Goal: Book appointment/travel/reservation

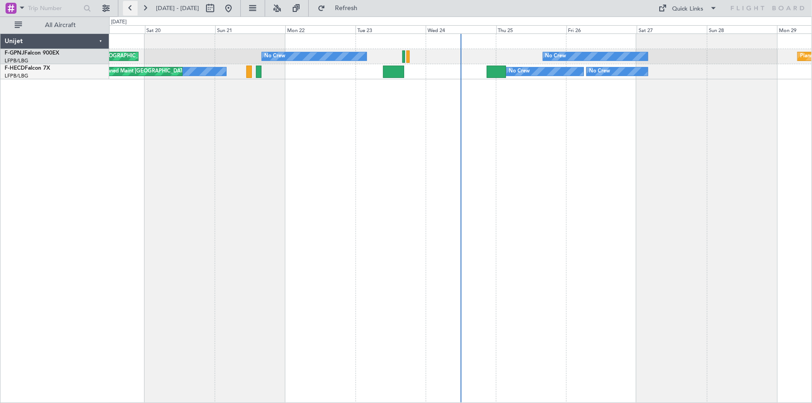
click at [133, 12] on button at bounding box center [130, 8] width 15 height 15
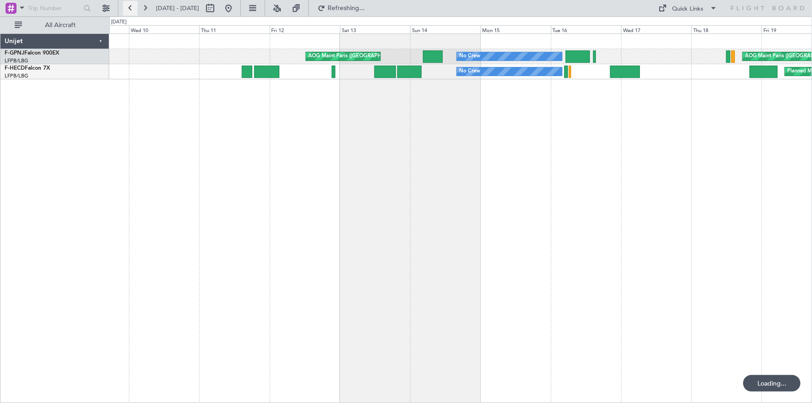
click at [133, 11] on button at bounding box center [130, 8] width 15 height 15
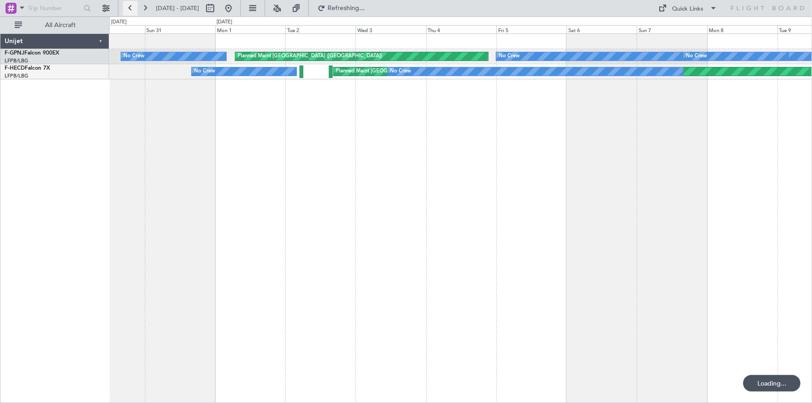
click at [133, 11] on button at bounding box center [130, 8] width 15 height 15
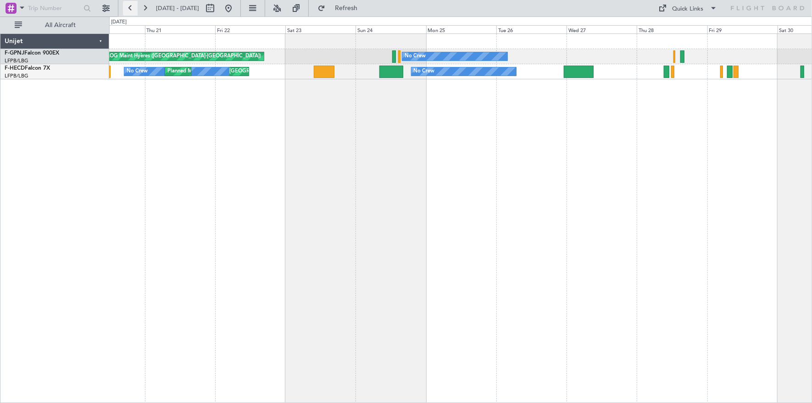
click at [133, 11] on button at bounding box center [130, 8] width 15 height 15
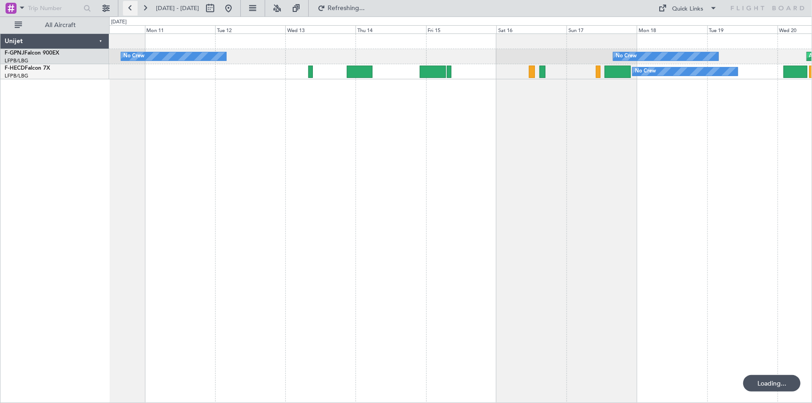
click at [132, 11] on button at bounding box center [130, 8] width 15 height 15
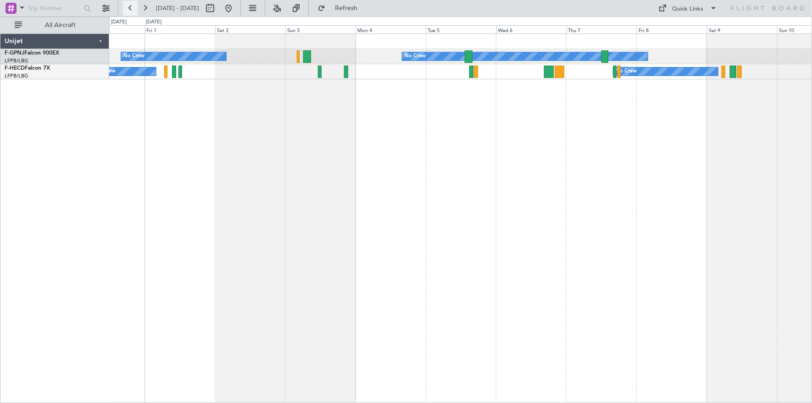
click at [130, 4] on button at bounding box center [130, 8] width 15 height 15
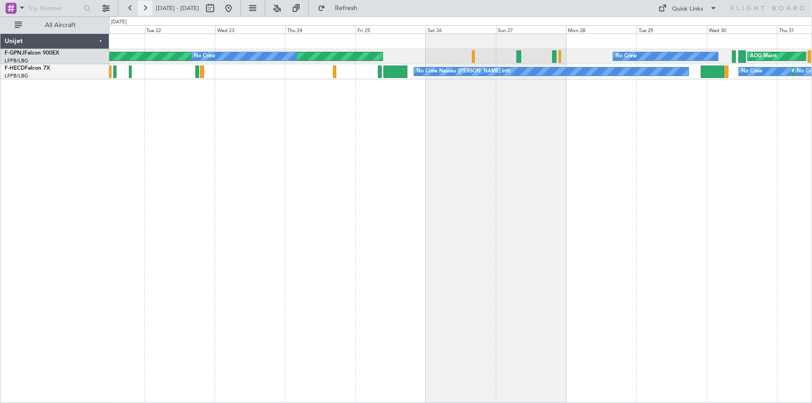
click at [148, 8] on button at bounding box center [145, 8] width 15 height 15
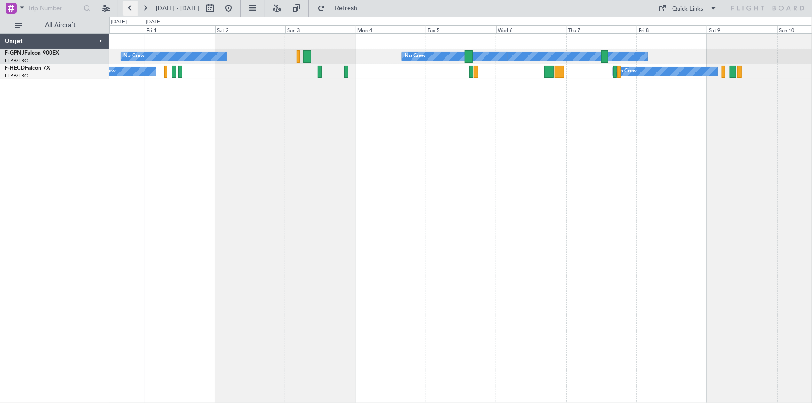
click at [127, 7] on button at bounding box center [130, 8] width 15 height 15
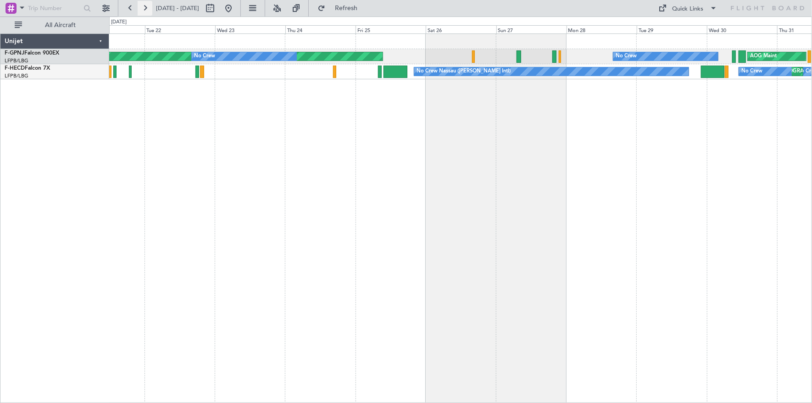
click at [144, 10] on button at bounding box center [145, 8] width 15 height 15
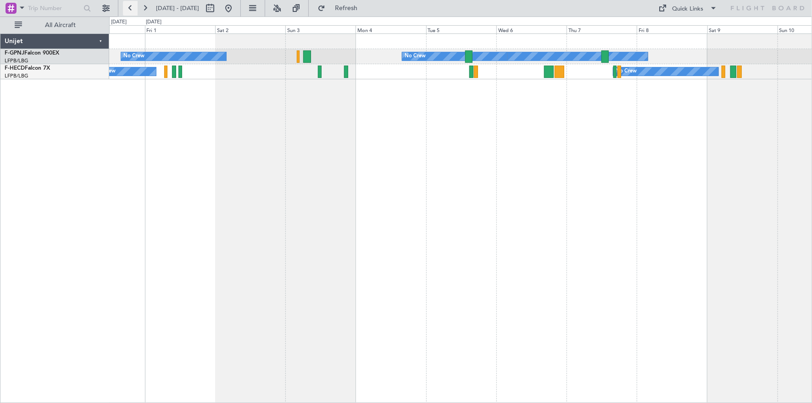
click at [131, 11] on button at bounding box center [130, 8] width 15 height 15
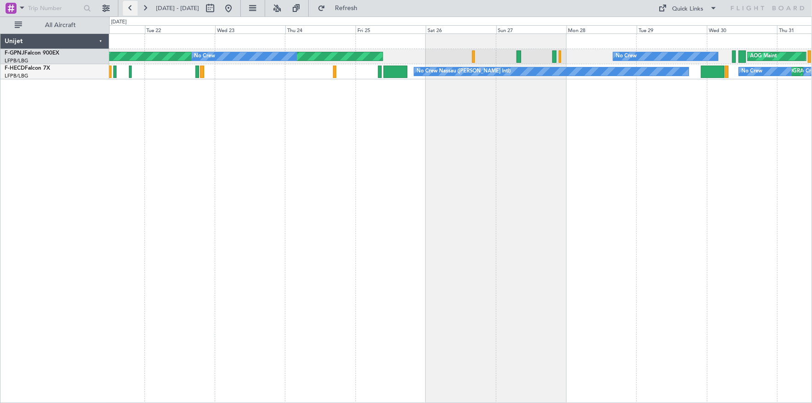
click at [131, 12] on button at bounding box center [130, 8] width 15 height 15
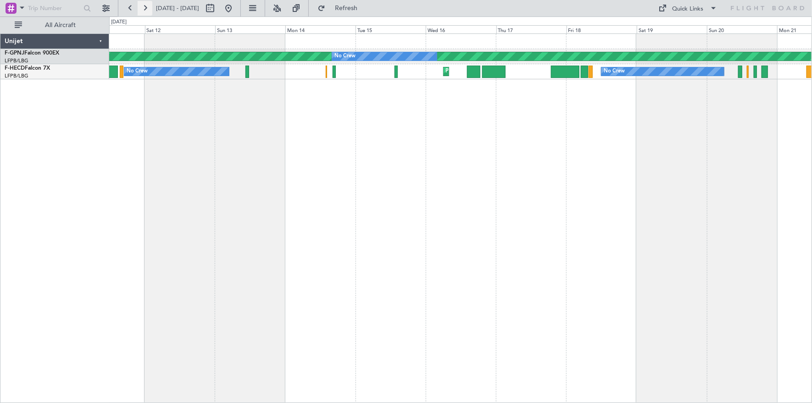
click at [145, 5] on button at bounding box center [145, 8] width 15 height 15
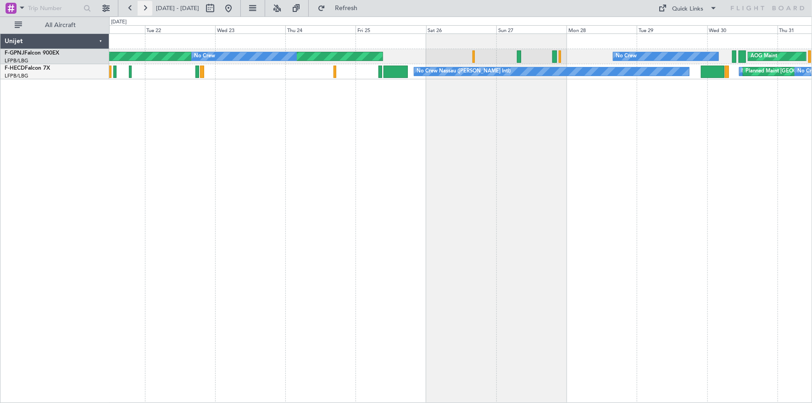
click at [145, 5] on button at bounding box center [145, 8] width 15 height 15
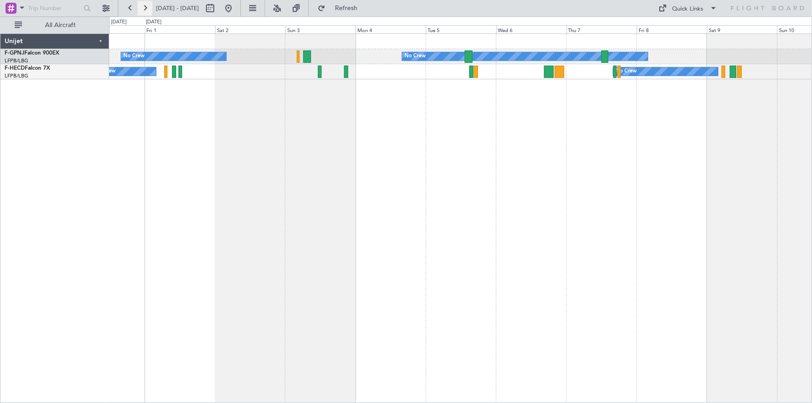
click at [147, 5] on button at bounding box center [145, 8] width 15 height 15
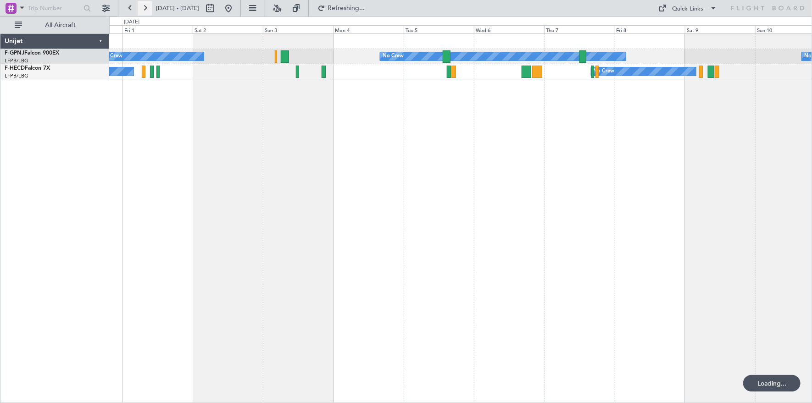
click at [147, 5] on button at bounding box center [145, 8] width 15 height 15
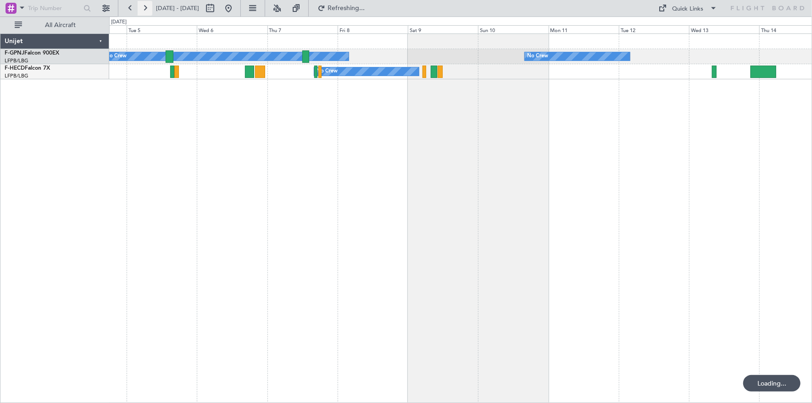
click at [147, 5] on button at bounding box center [145, 8] width 15 height 15
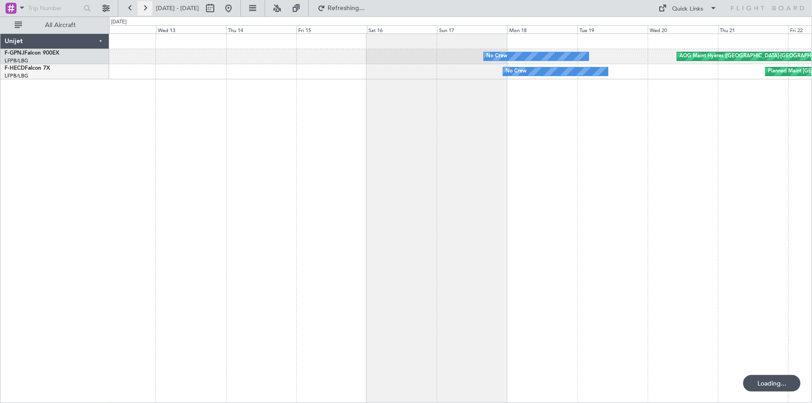
click at [147, 5] on button at bounding box center [145, 8] width 15 height 15
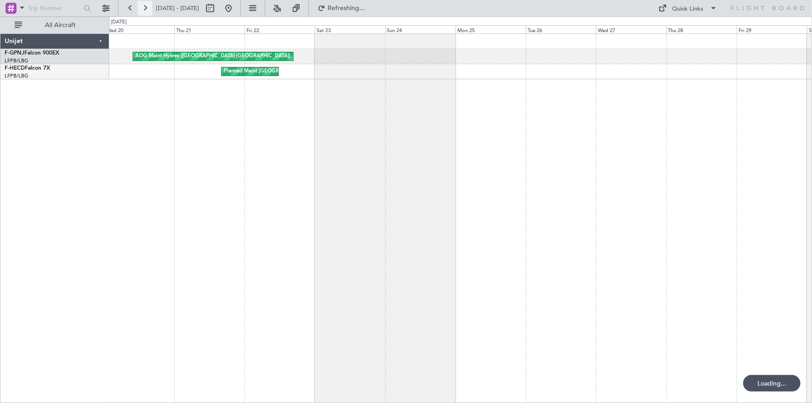
click at [147, 5] on button at bounding box center [145, 8] width 15 height 15
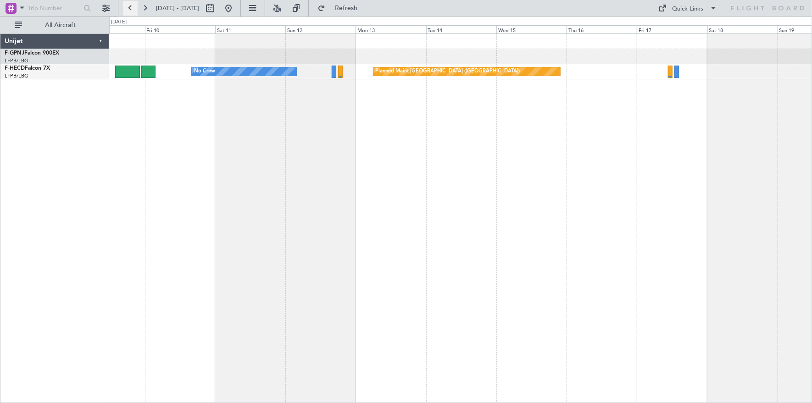
click at [131, 5] on button at bounding box center [130, 8] width 15 height 15
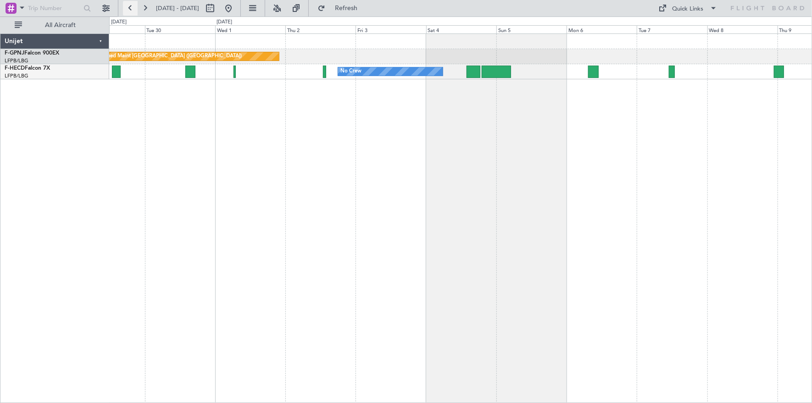
click at [131, 5] on button at bounding box center [130, 8] width 15 height 15
